Goal: Information Seeking & Learning: Learn about a topic

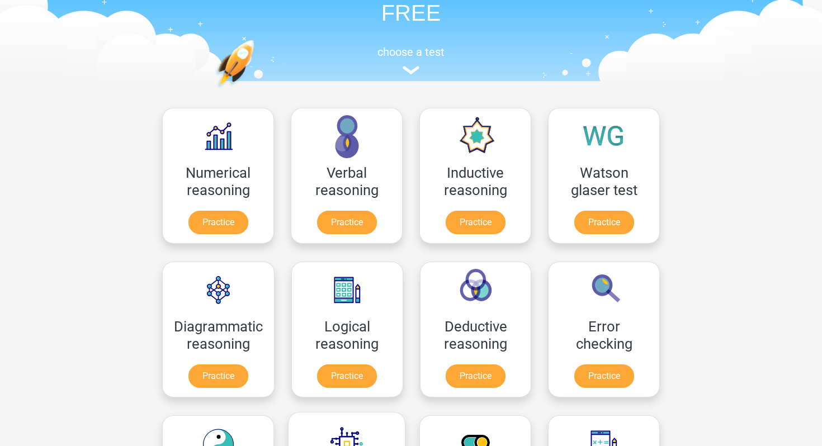
scroll to position [75, 0]
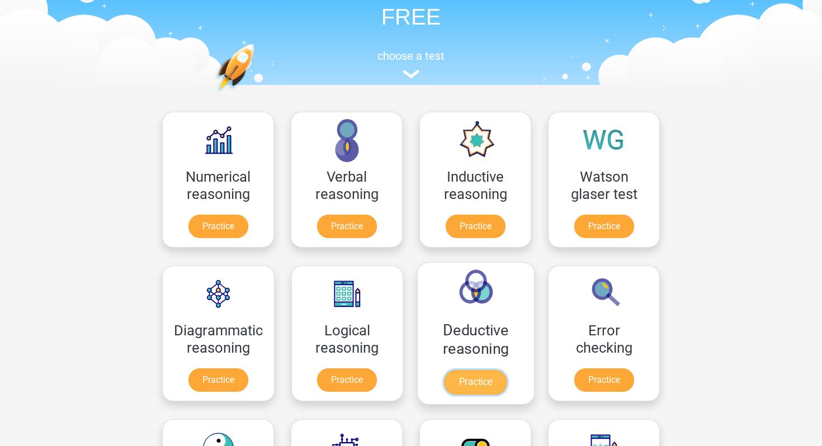
click at [484, 378] on link "Practice" at bounding box center [475, 382] width 63 height 25
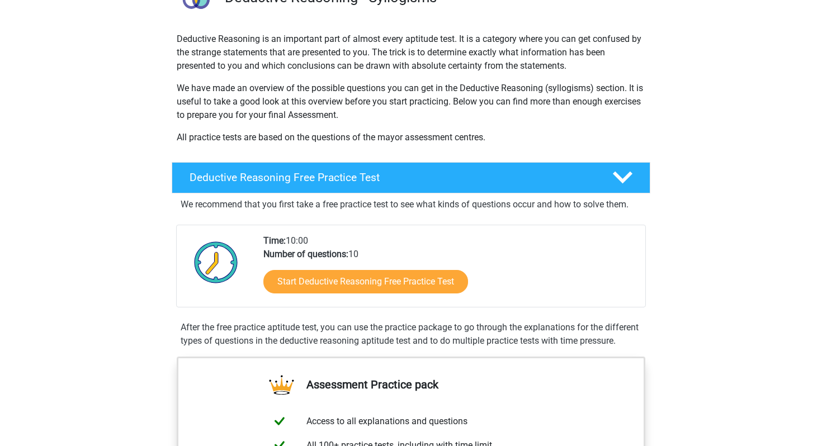
scroll to position [111, 0]
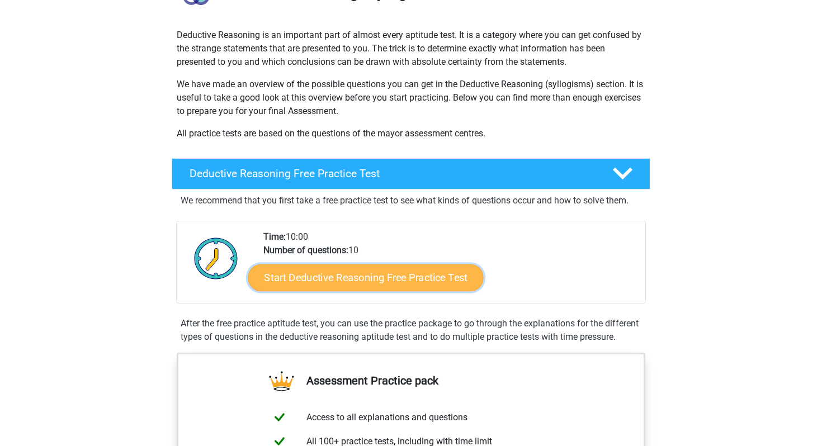
click at [398, 276] on link "Start Deductive Reasoning Free Practice Test" at bounding box center [365, 277] width 235 height 27
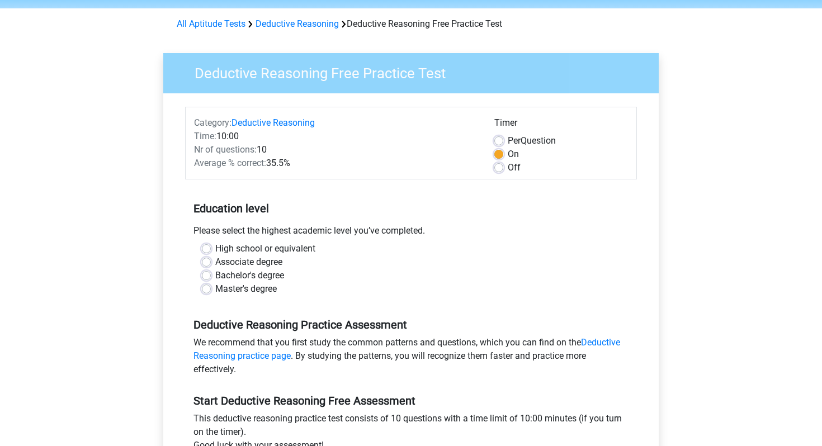
scroll to position [55, 0]
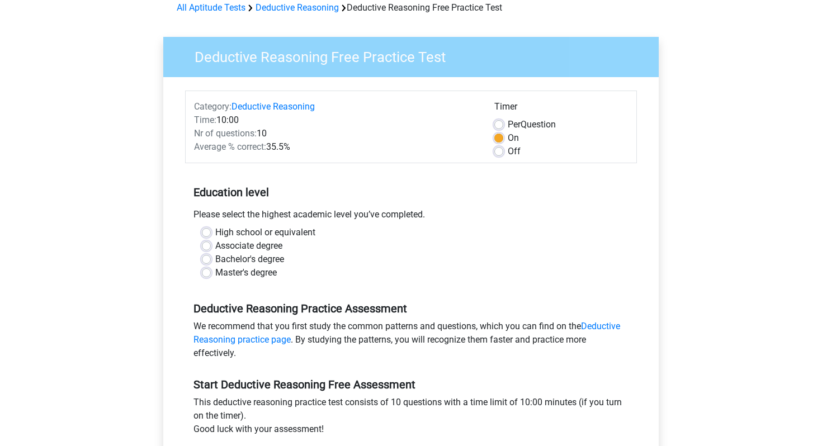
click at [243, 238] on label "High school or equivalent" at bounding box center [265, 232] width 100 height 13
click at [211, 237] on input "High school or equivalent" at bounding box center [206, 231] width 9 height 11
radio input "true"
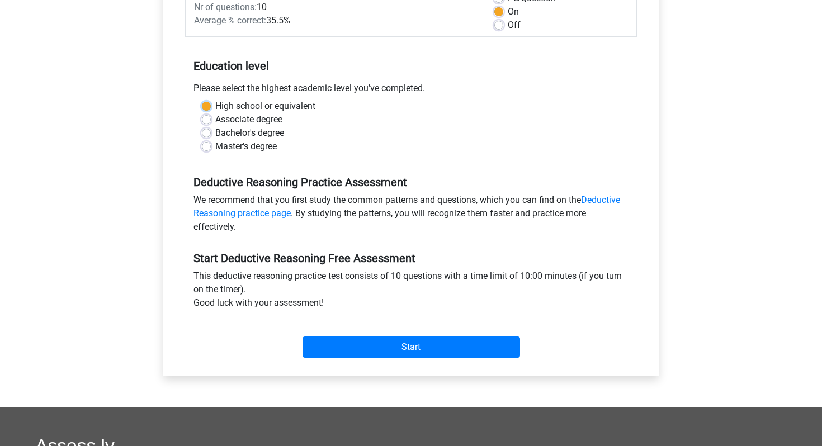
scroll to position [204, 0]
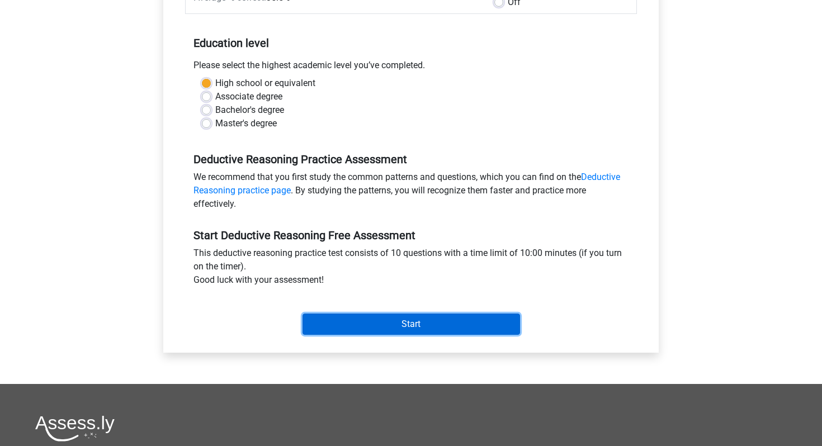
click at [394, 328] on input "Start" at bounding box center [410, 324] width 217 height 21
